Goal: Information Seeking & Learning: Learn about a topic

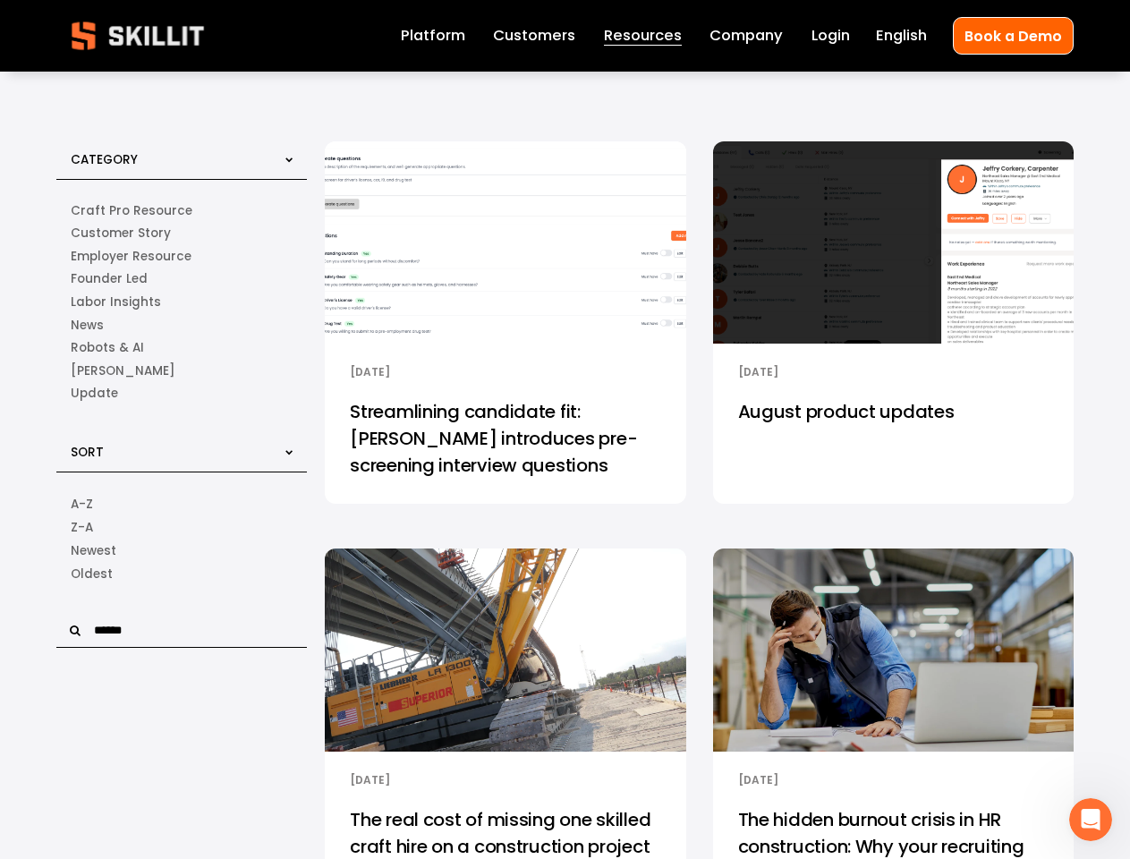
click at [183, 634] on input "text" at bounding box center [181, 631] width 251 height 34
click at [1091, 820] on icon "Open Intercom Messenger" at bounding box center [1092, 821] width 30 height 30
